Goal: Check status: Check status

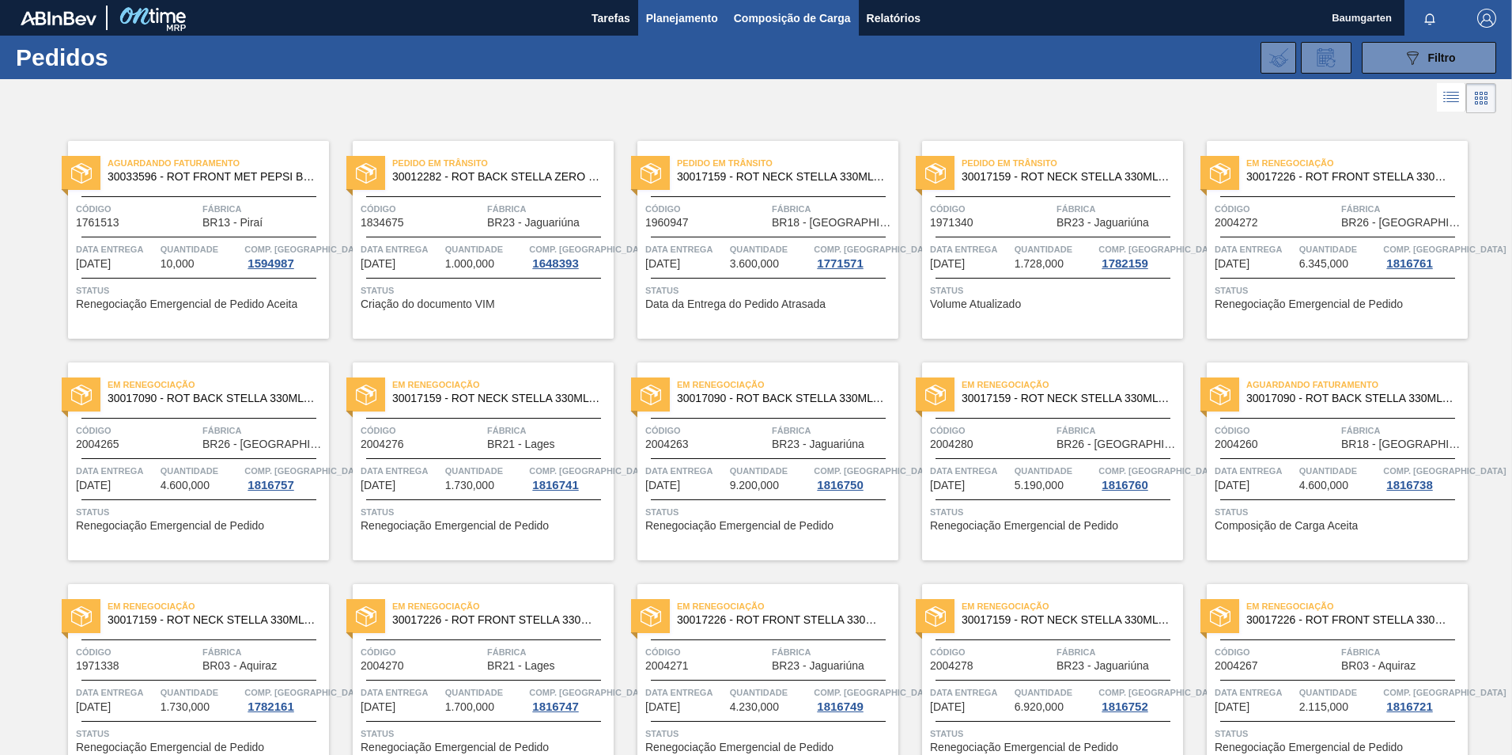
click at [765, 14] on span "Composição de Carga" at bounding box center [792, 18] width 117 height 19
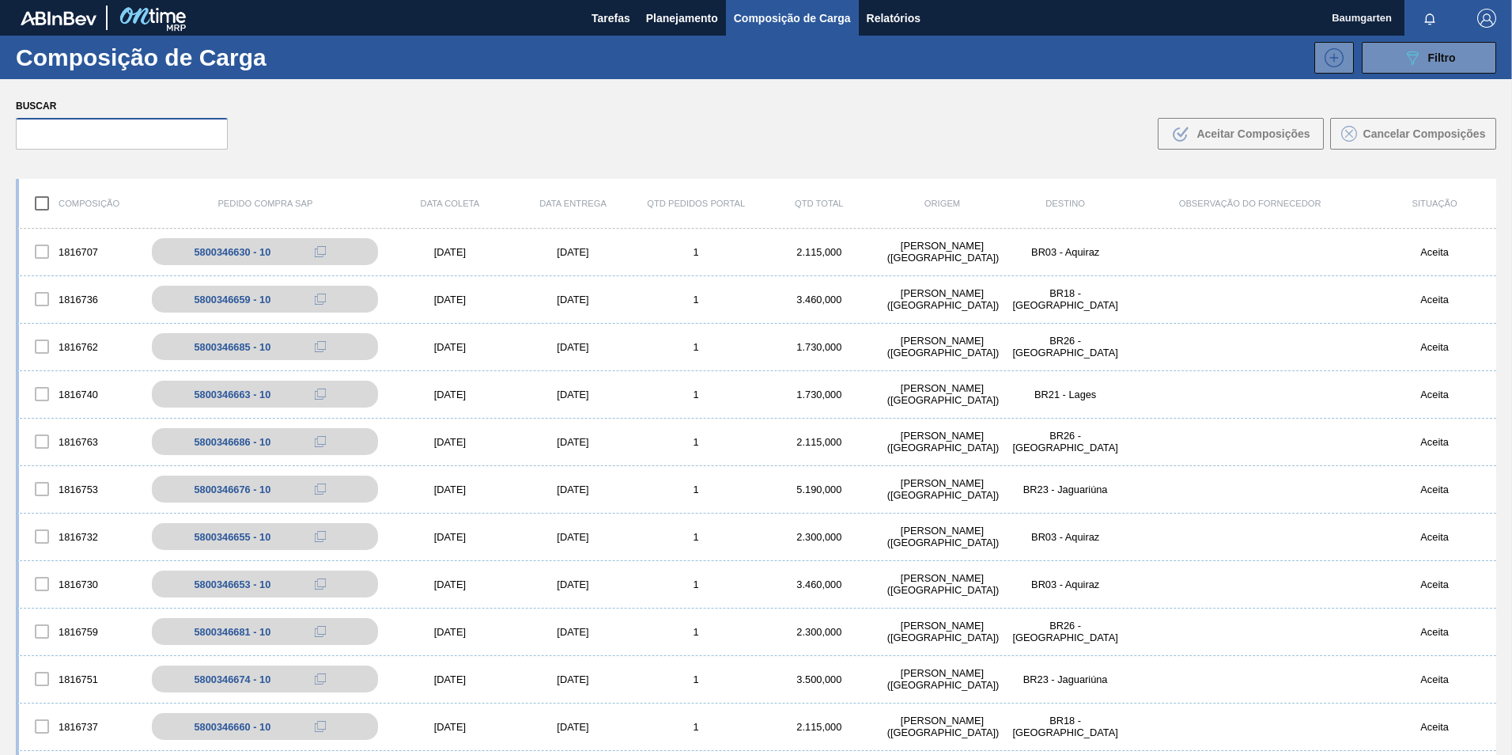
click at [67, 138] on input "text" at bounding box center [122, 134] width 212 height 32
click at [70, 138] on input "text" at bounding box center [122, 134] width 212 height 32
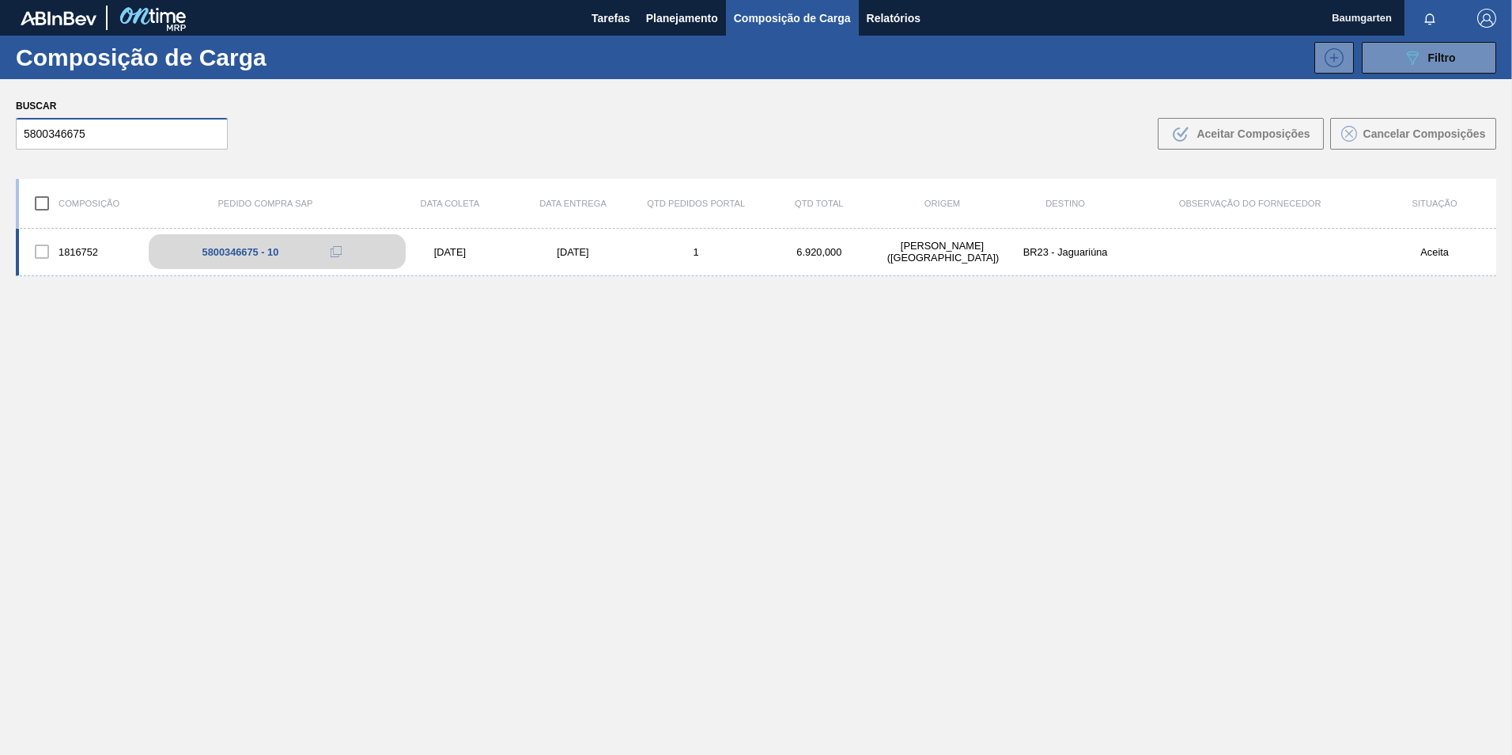
type input "5800346675"
click at [232, 244] on div "5800346675 - 10" at bounding box center [277, 251] width 257 height 35
click at [66, 231] on div "1816752 5800346675 - 10 [DATE] [DATE] 1 6.920,000 [PERSON_NAME][GEOGRAPHIC_DATA…" at bounding box center [756, 252] width 1481 height 47
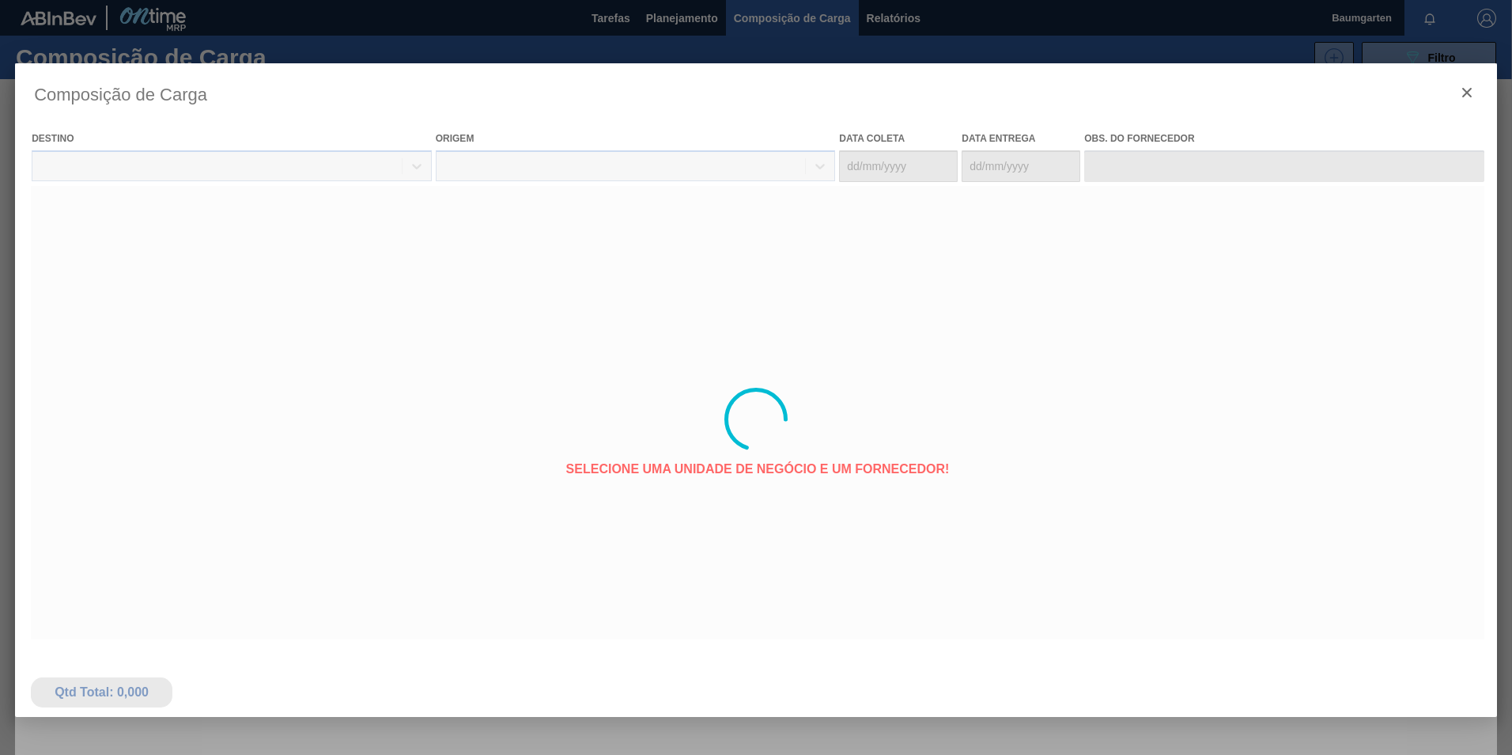
type coleta "[DATE]"
type entrega "[DATE]"
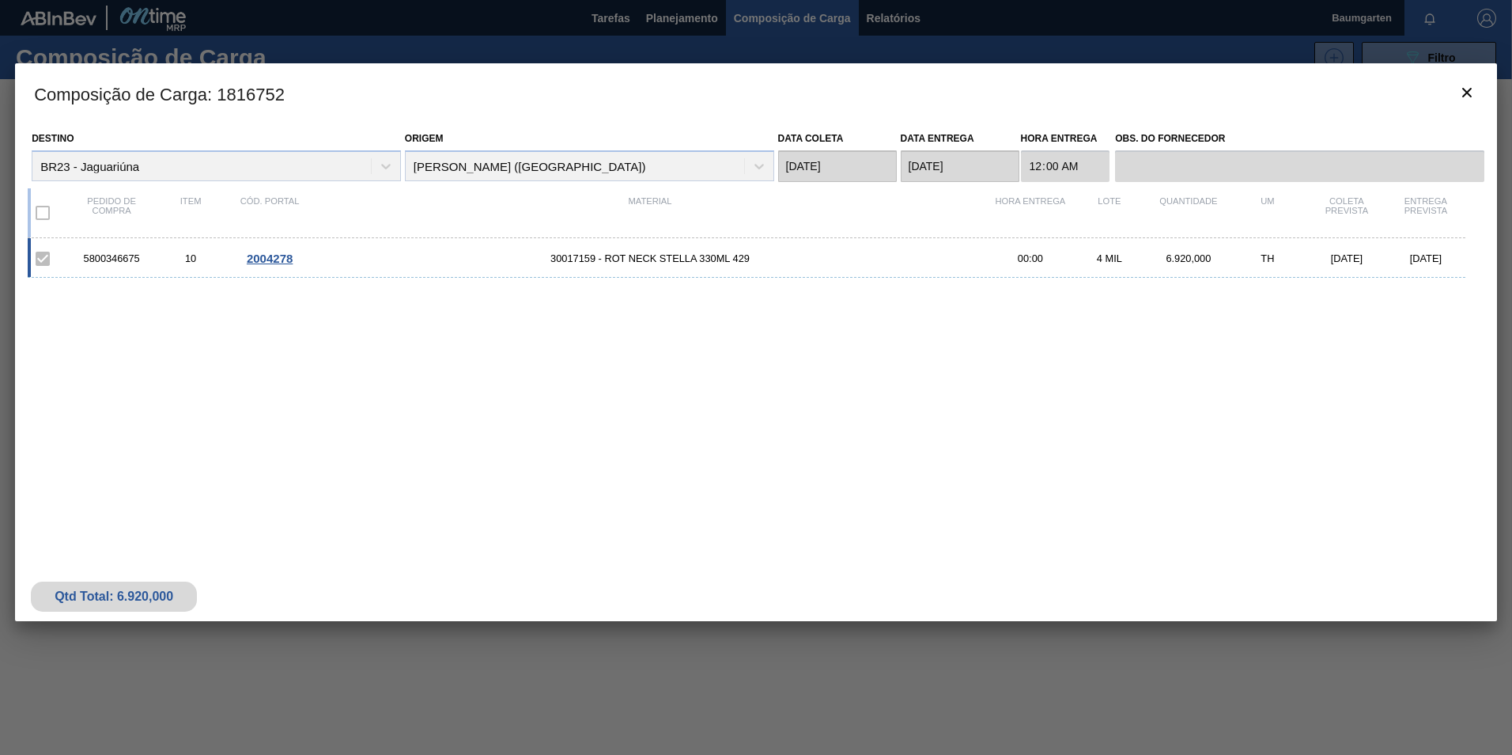
click at [267, 259] on span "2004278" at bounding box center [270, 258] width 46 height 13
